Goal: Task Accomplishment & Management: Manage account settings

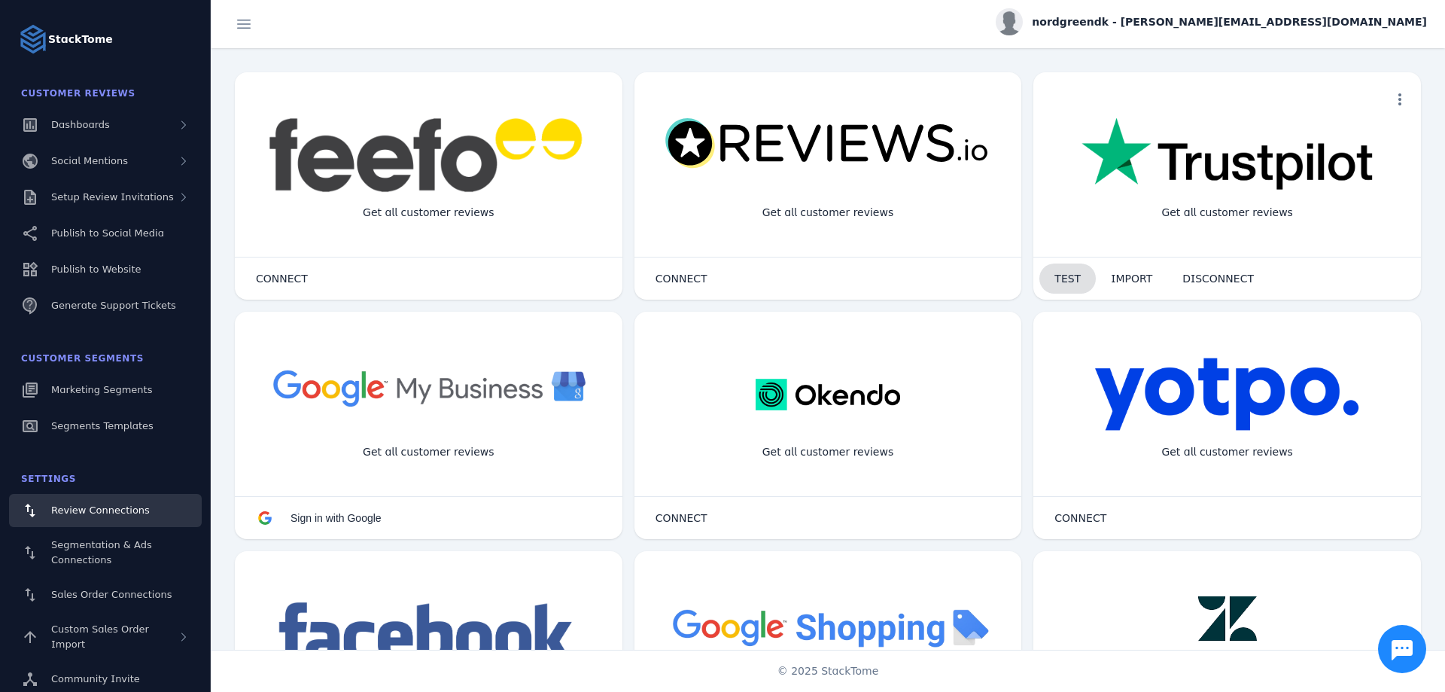
click at [1056, 265] on span at bounding box center [1067, 278] width 56 height 36
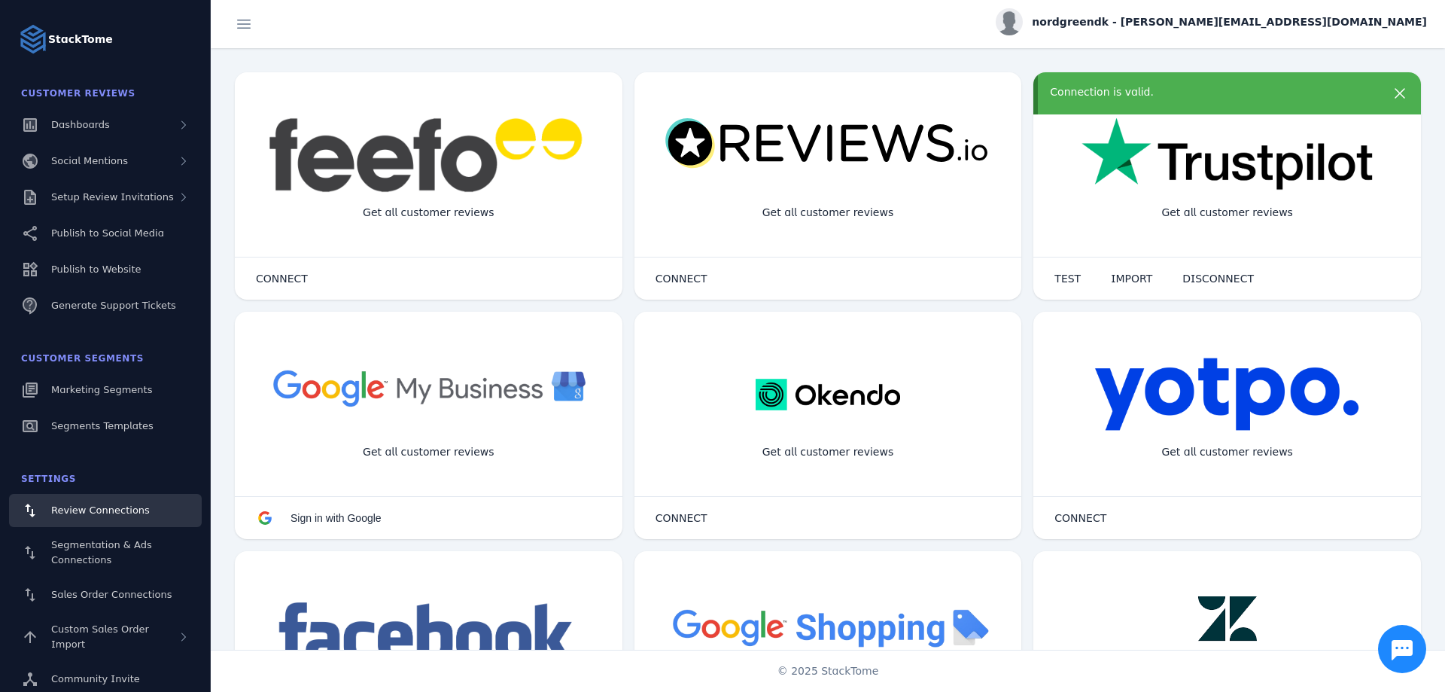
click at [1298, 22] on span "nordgreendk - [PERSON_NAME][EMAIL_ADDRESS][DOMAIN_NAME]" at bounding box center [1229, 22] width 395 height 16
click at [1350, 135] on button "Sign out" at bounding box center [1373, 145] width 108 height 36
